Goal: Task Accomplishment & Management: Complete application form

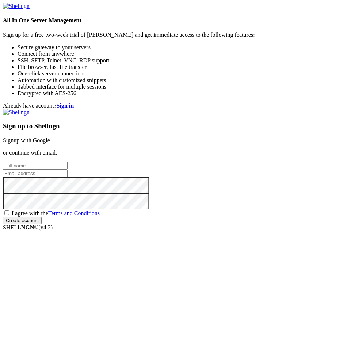
click at [67, 165] on input "text" at bounding box center [35, 166] width 65 height 8
click at [67, 162] on input "[PERSON_NAME]" at bounding box center [35, 166] width 65 height 8
click at [67, 162] on input "[PERSON_NAME]|" at bounding box center [35, 166] width 65 height 8
type input "[PERSON_NAME]"
type input "[EMAIL_ADDRESS][DOMAIN_NAME]"
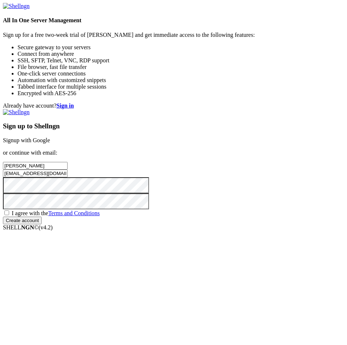
click at [100, 216] on span "I agree with the Terms and Conditions" at bounding box center [56, 213] width 88 height 6
click at [9, 215] on input "I agree with the Terms and Conditions" at bounding box center [6, 213] width 5 height 5
checkbox input "true"
click at [161, 224] on div "Sign up to Shellngn Signup with Google or continue with email: [PERSON_NAME] [E…" at bounding box center [173, 166] width 341 height 115
click at [42, 224] on input "Create account" at bounding box center [22, 221] width 39 height 8
